Goal: Find contact information: Find contact information

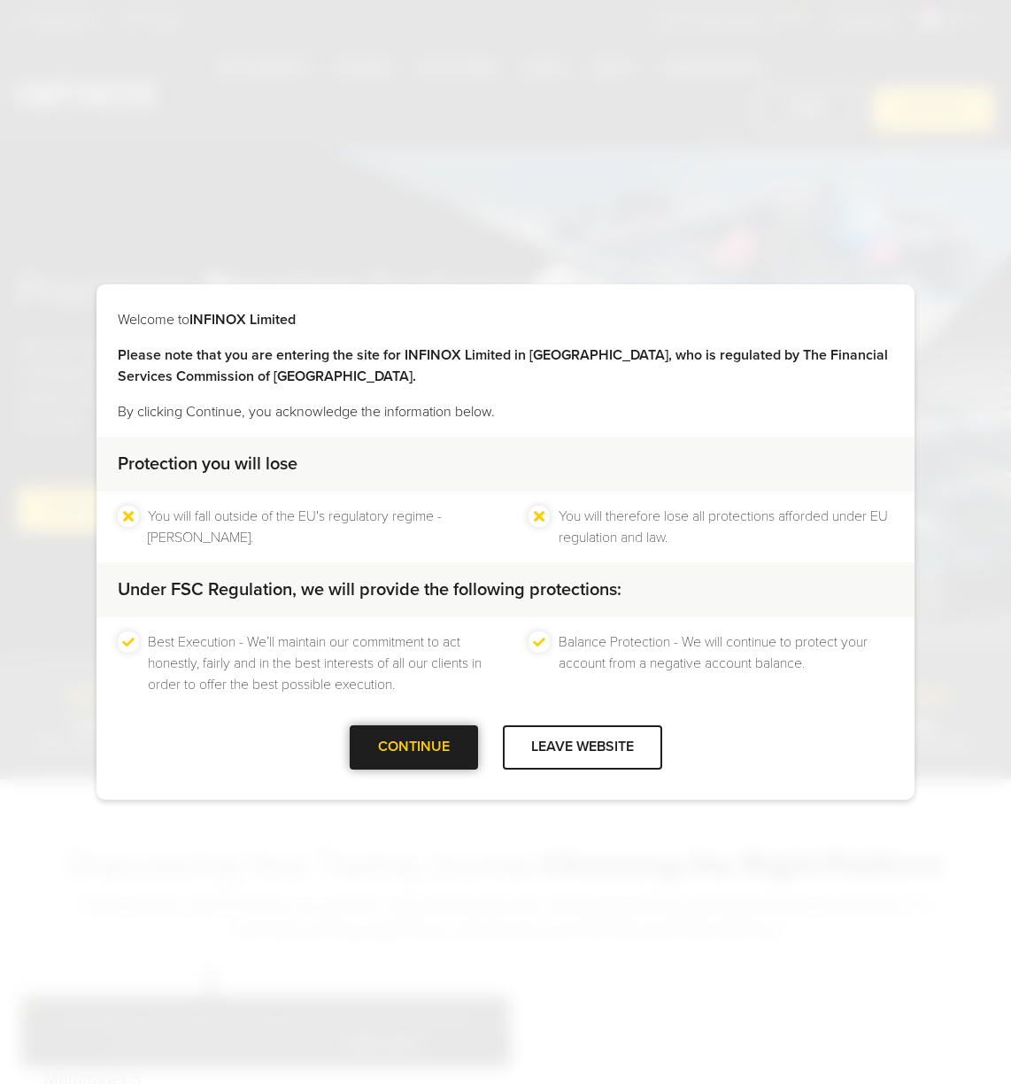
click at [414, 747] on div at bounding box center [414, 747] width 0 height 0
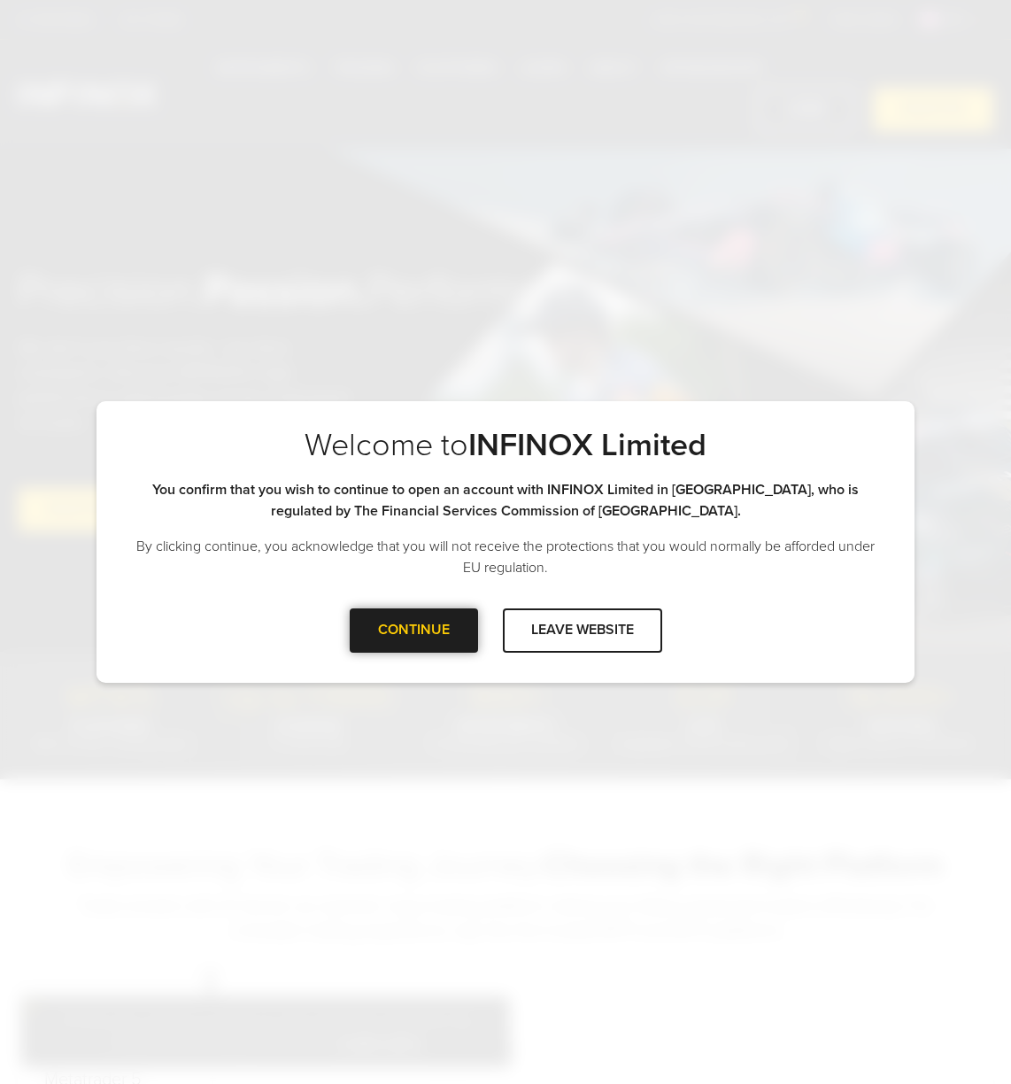
click at [414, 631] on div at bounding box center [414, 631] width 0 height 0
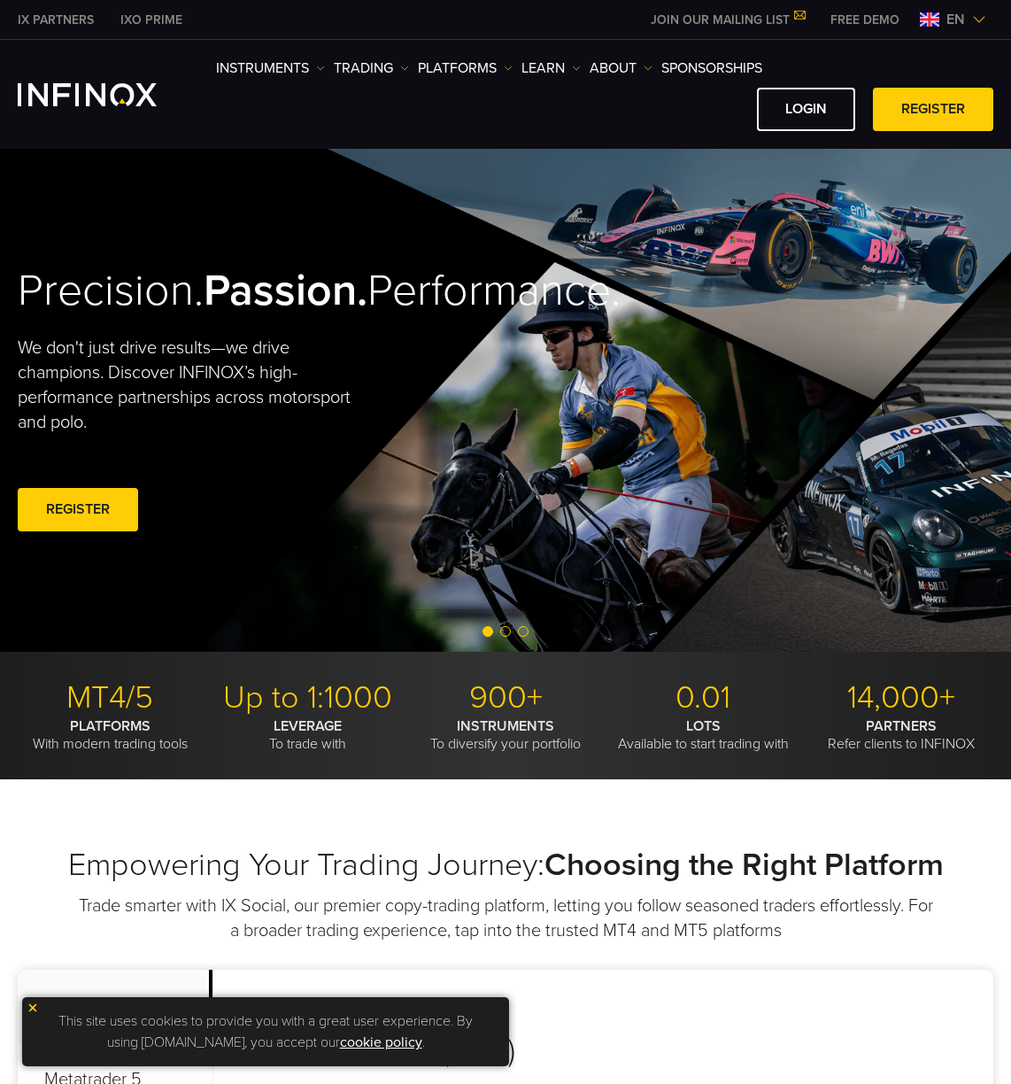
click at [977, 19] on img at bounding box center [979, 19] width 14 height 14
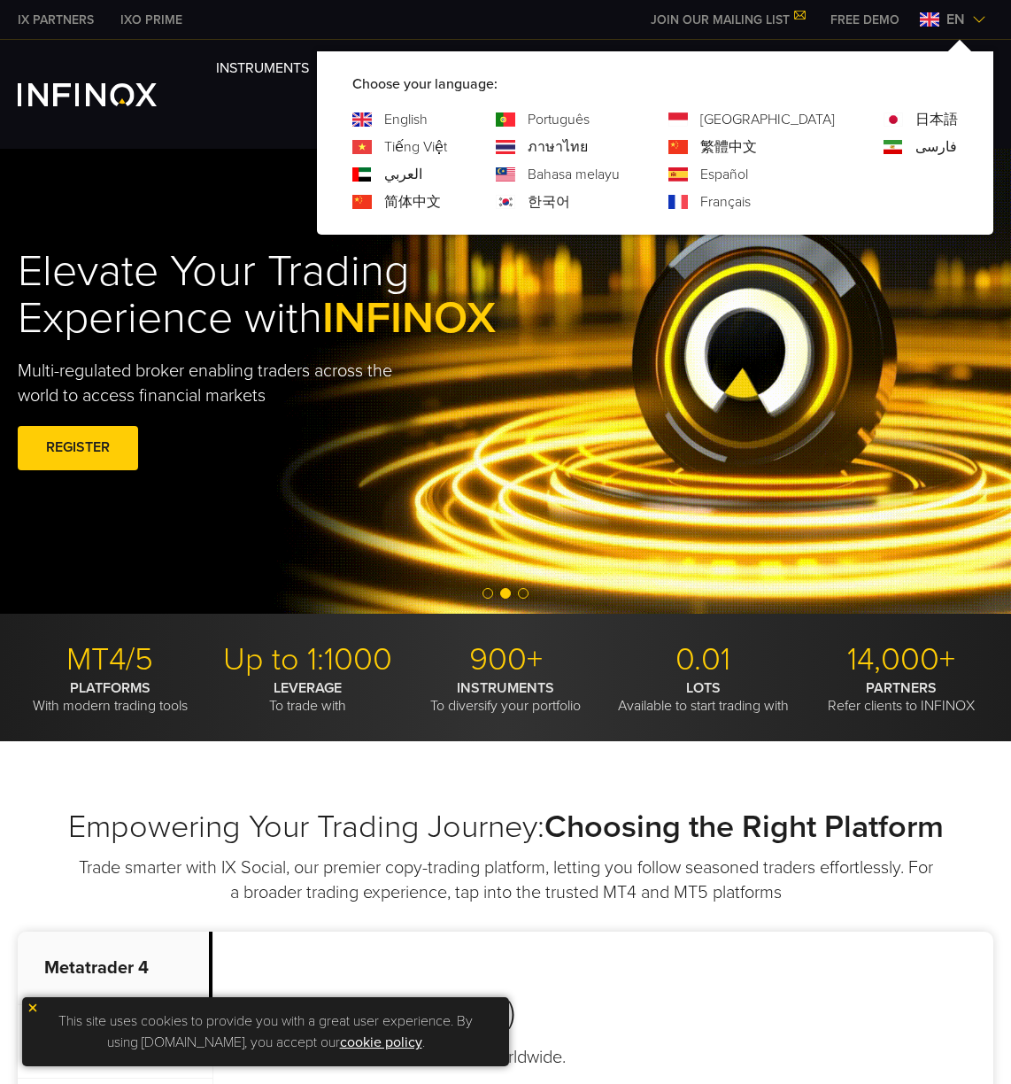
click at [451, 13] on div "IX PARTNERS IXO PRIME JOIN OUR MAILING LIST Never Miss a Trading Opportunity wi…" at bounding box center [506, 19] width 976 height 39
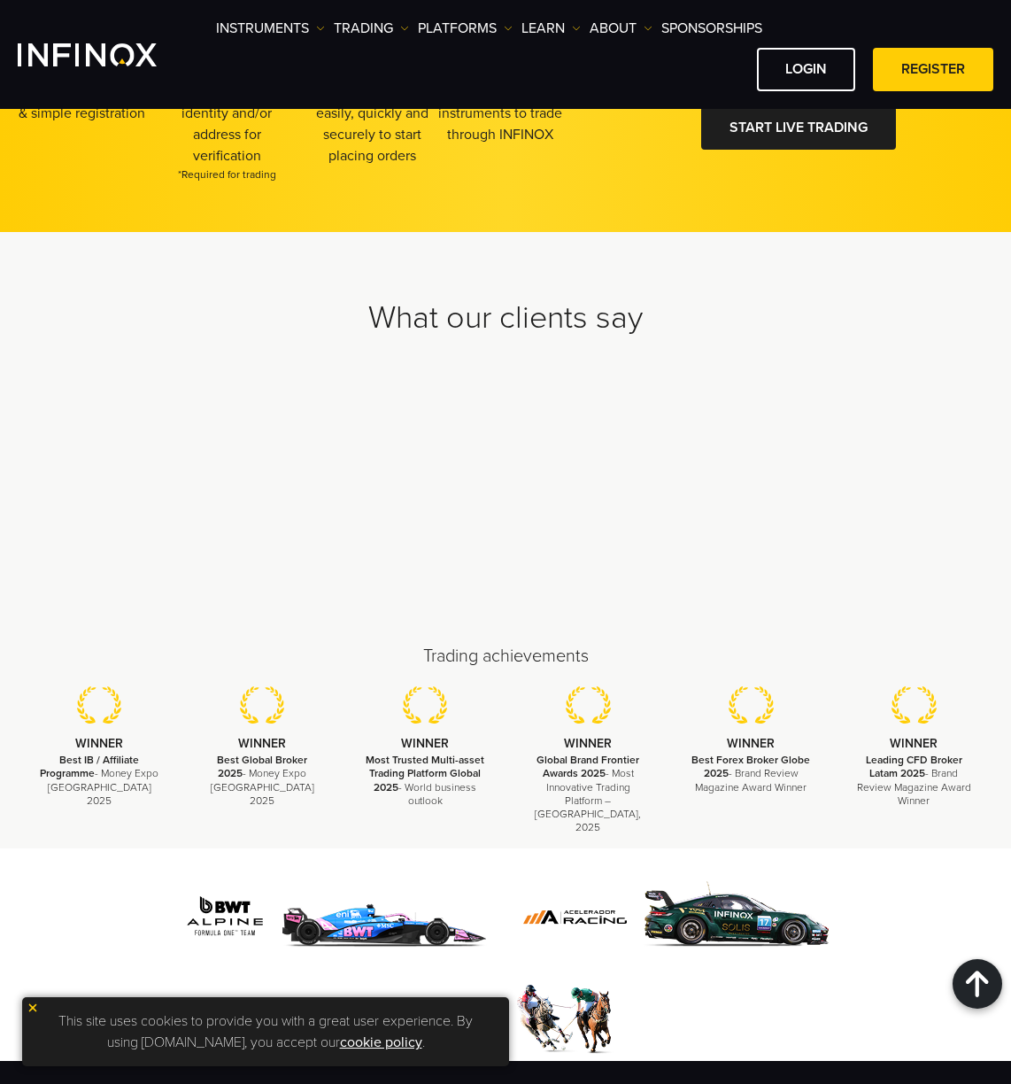
scroll to position [5733, 0]
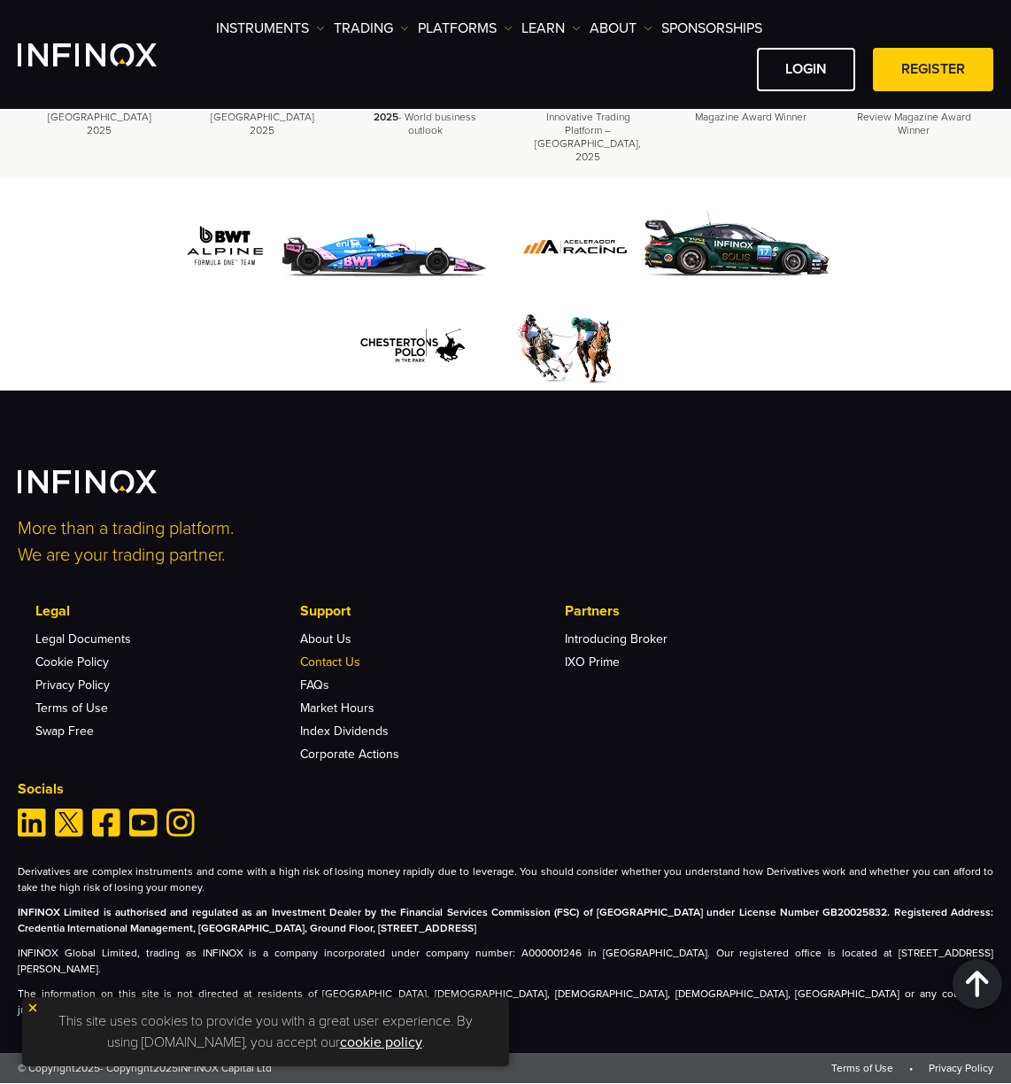
click at [340, 657] on link "Contact Us" at bounding box center [330, 662] width 60 height 15
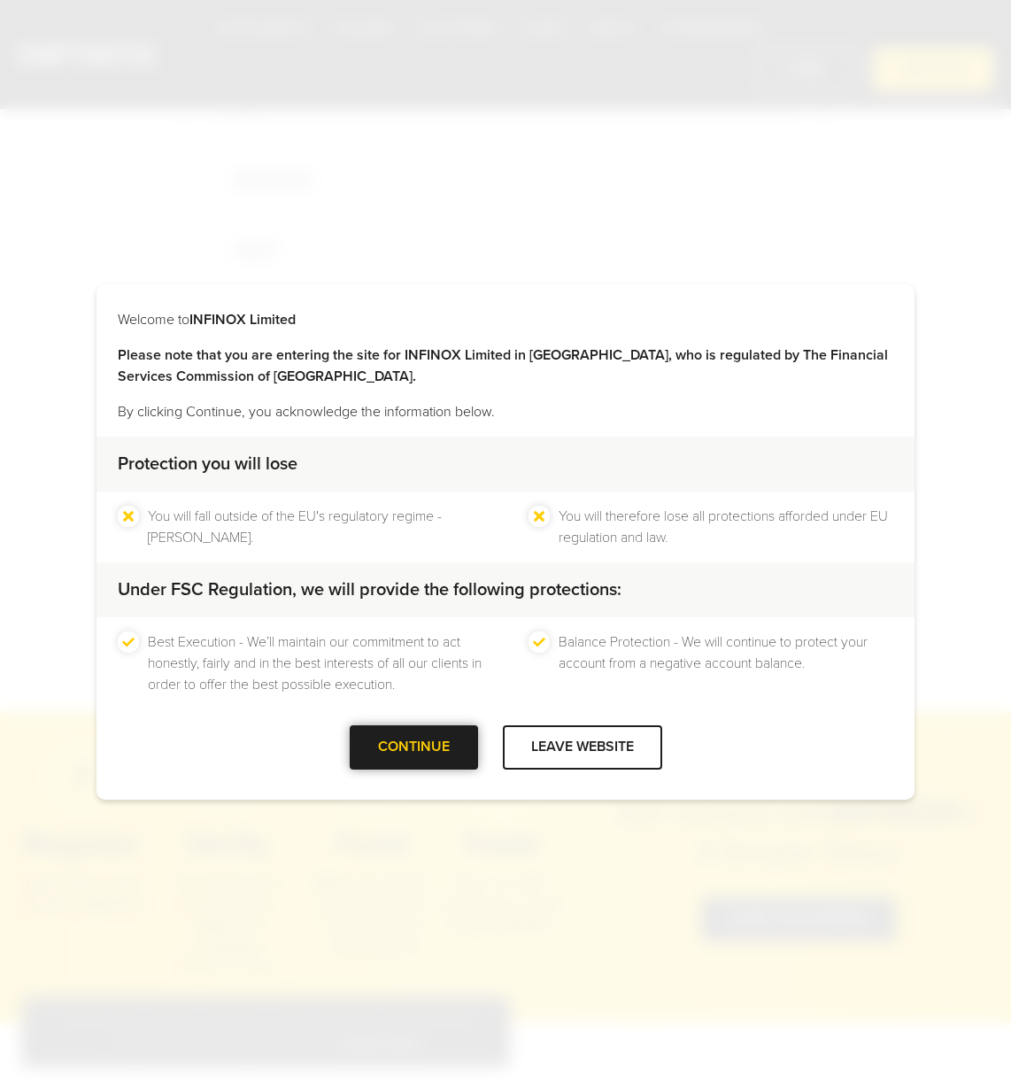
click at [414, 747] on div at bounding box center [414, 747] width 0 height 0
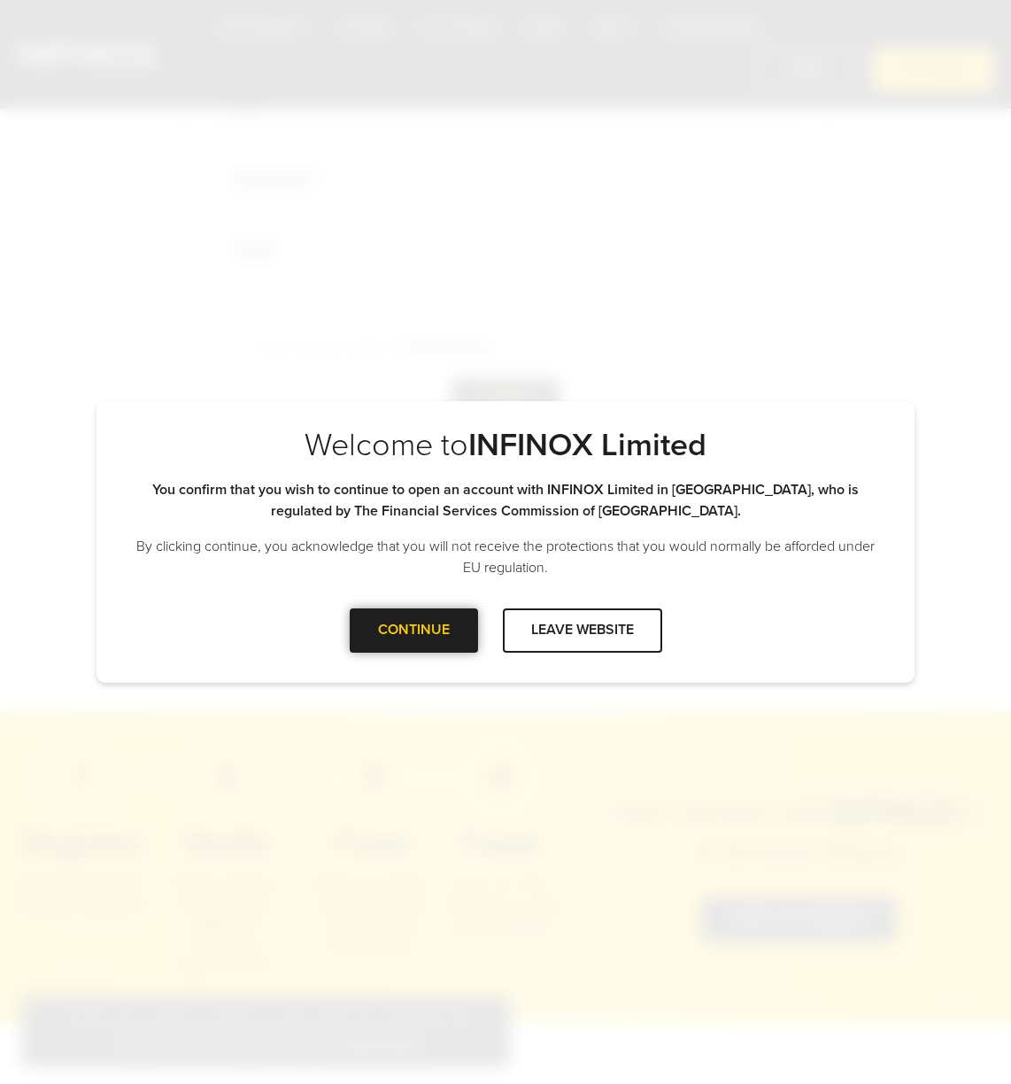
click at [404, 623] on div "CONTINUE" at bounding box center [414, 629] width 128 height 43
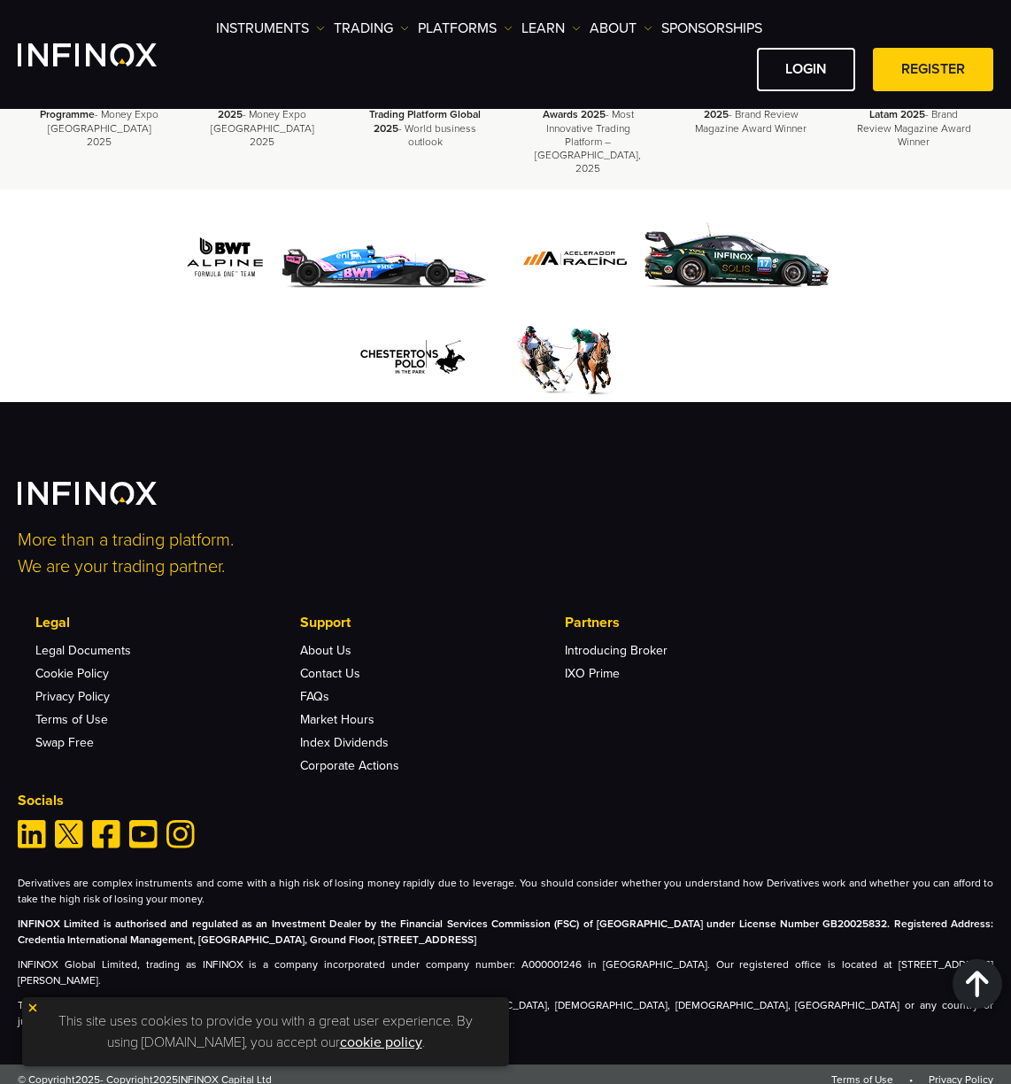
scroll to position [3074, 0]
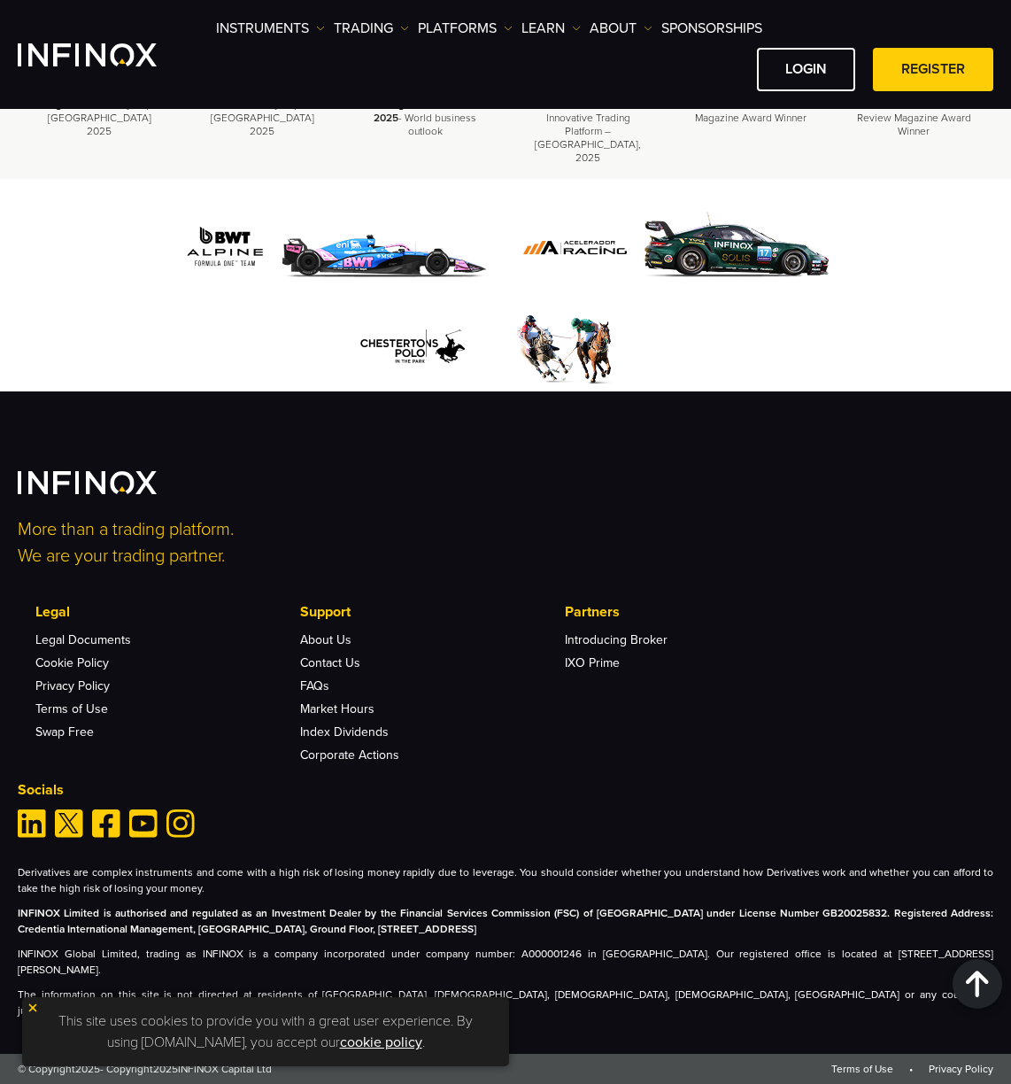
click at [30, 1008] on img at bounding box center [33, 1008] width 12 height 12
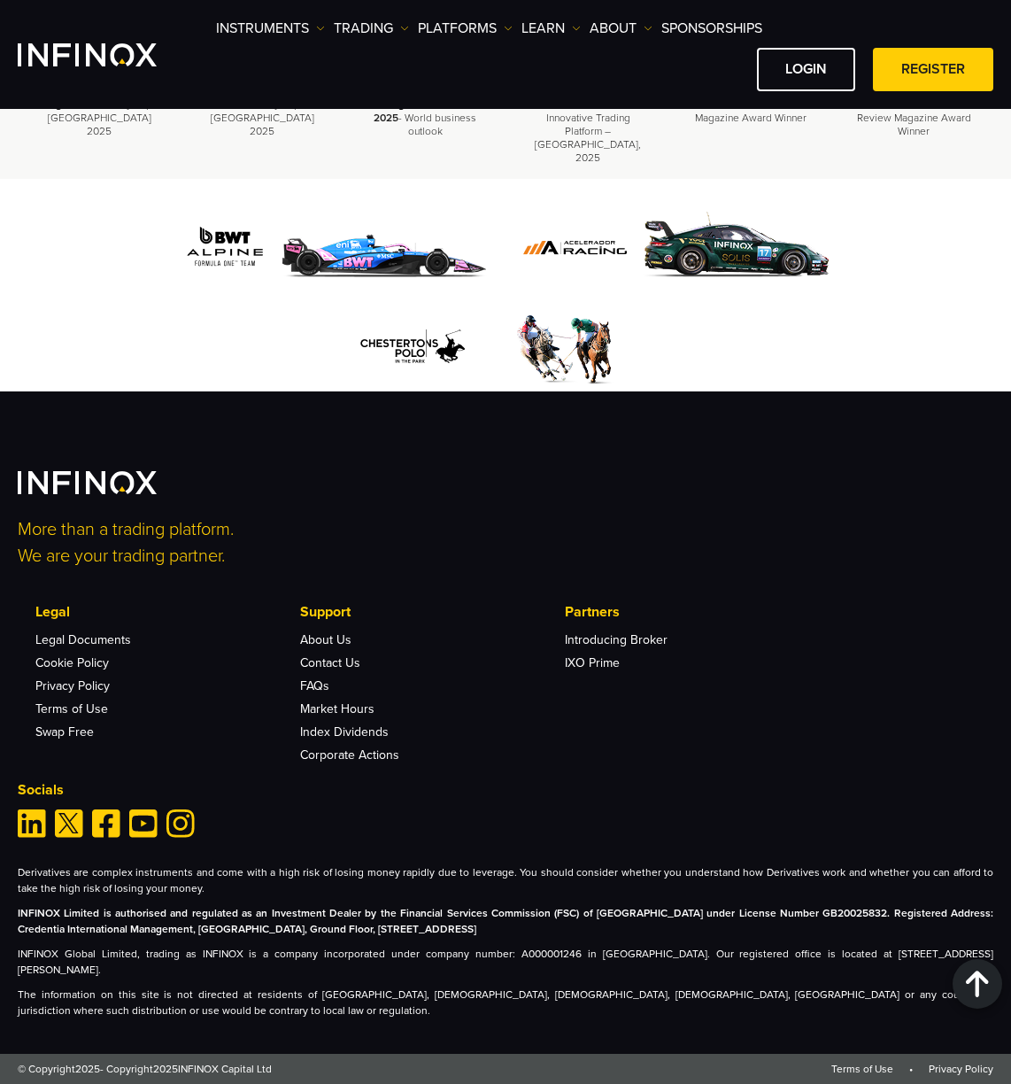
scroll to position [0, 0]
